Goal: Use online tool/utility: Utilize a website feature to perform a specific function

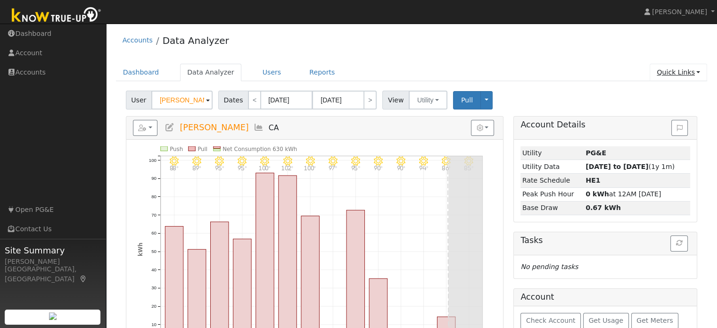
click at [697, 70] on link "Quick Links" at bounding box center [679, 72] width 58 height 17
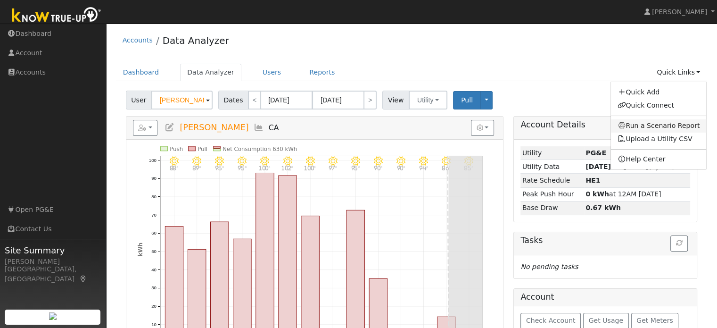
click at [686, 129] on link "Run a Scenario Report" at bounding box center [659, 125] width 96 height 13
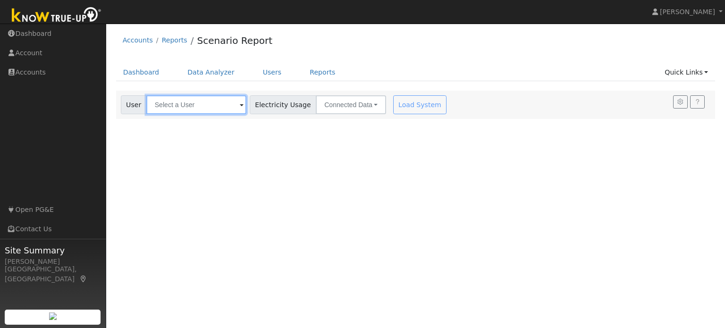
click at [235, 107] on input "text" at bounding box center [196, 104] width 100 height 19
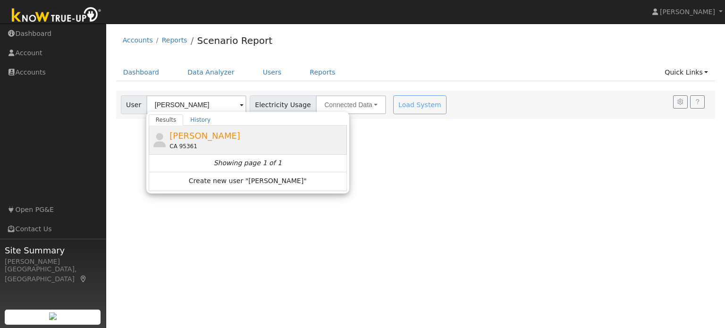
click at [223, 131] on span "[PERSON_NAME]" at bounding box center [204, 136] width 71 height 10
type input "[PERSON_NAME]"
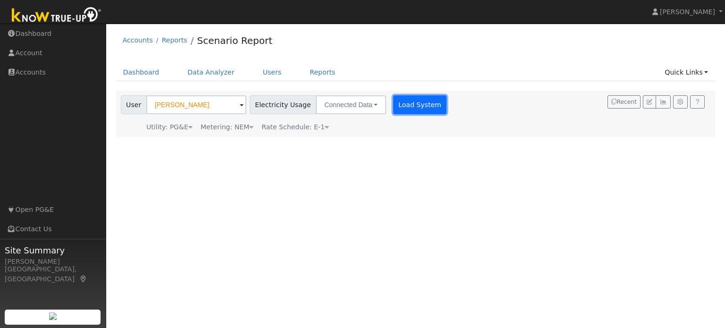
click at [404, 107] on button "Load System" at bounding box center [420, 104] width 54 height 19
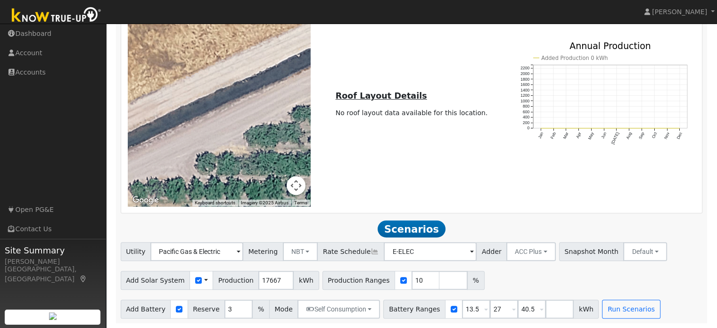
scroll to position [437, 0]
drag, startPoint x: 408, startPoint y: 276, endPoint x: 374, endPoint y: 288, distance: 35.5
click at [374, 288] on div "Production Ranges 10 %" at bounding box center [404, 280] width 162 height 19
type input "115"
type input "120"
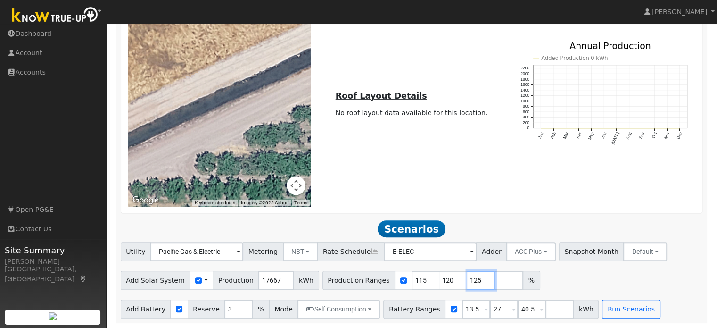
type input "125"
drag, startPoint x: 458, startPoint y: 307, endPoint x: 428, endPoint y: 318, distance: 32.2
click at [428, 318] on div "Battery Ranges 13.5 Overrides Reserve % Mode None None Self Consumption Peak Sa…" at bounding box center [491, 309] width 216 height 19
type input "27"
type input "40.5"
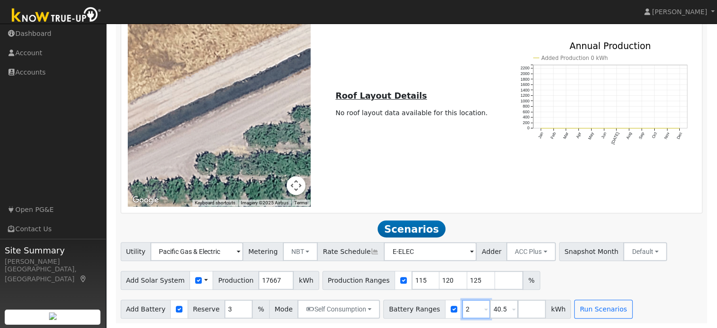
type input "40.5"
click at [462, 306] on input "40.5" at bounding box center [476, 309] width 28 height 19
type input "10"
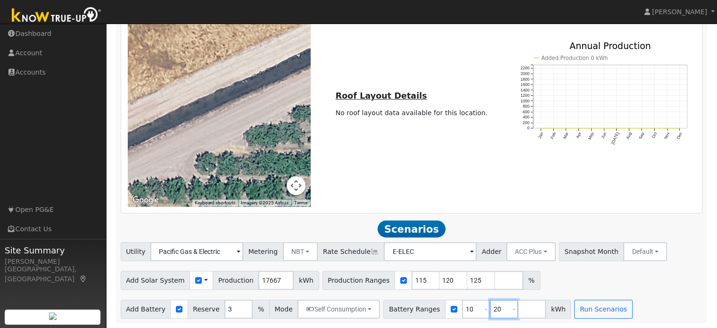
type input "20"
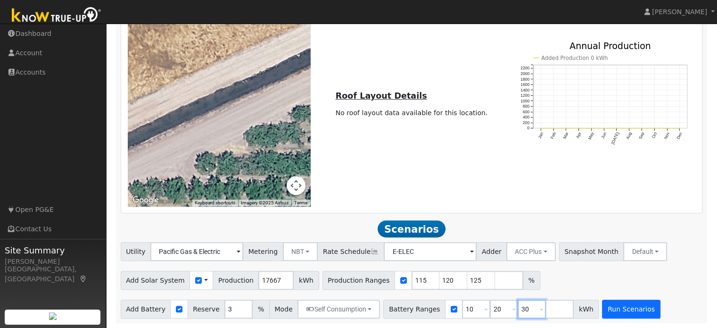
type input "30"
click at [605, 309] on button "Run Scenarios" at bounding box center [631, 309] width 58 height 19
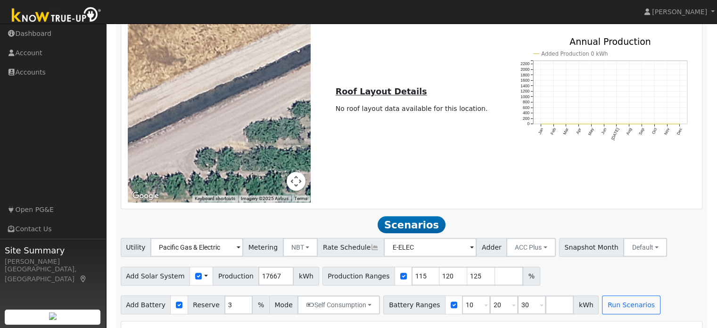
scroll to position [628, 0]
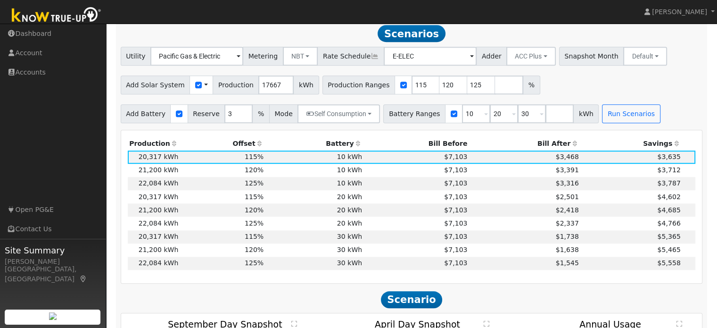
click at [562, 147] on th "Bill After" at bounding box center [524, 143] width 111 height 13
